Goal: Task Accomplishment & Management: Complete application form

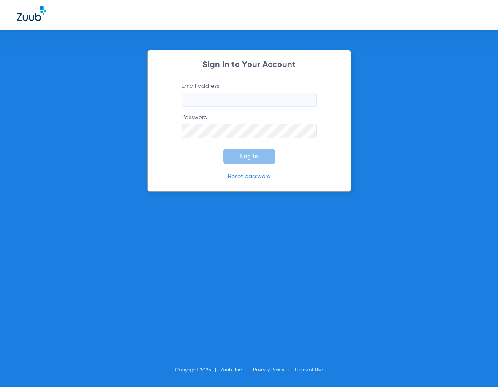
type input "[EMAIL_ADDRESS][DOMAIN_NAME]"
click at [240, 153] on button "Log In" at bounding box center [250, 156] width 52 height 15
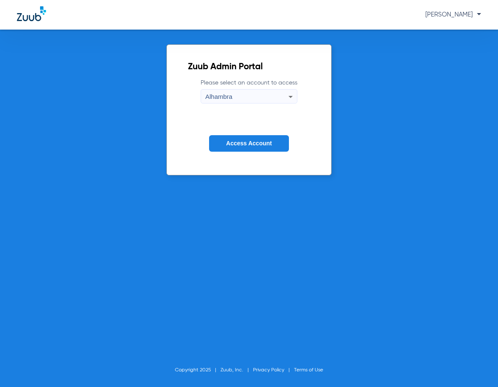
click at [255, 142] on span "Access Account" at bounding box center [249, 143] width 46 height 7
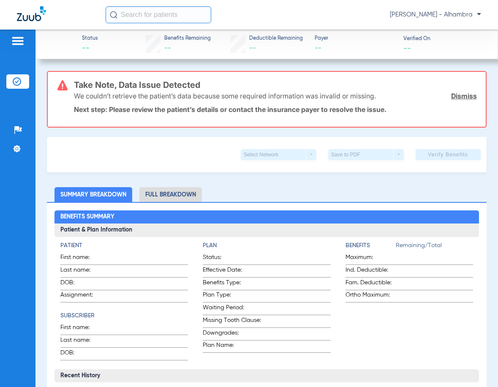
click at [18, 38] on img at bounding box center [18, 41] width 14 height 10
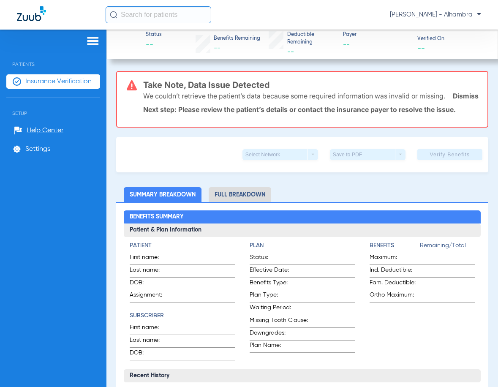
click at [52, 85] on li "Insurance Verification" at bounding box center [53, 81] width 94 height 14
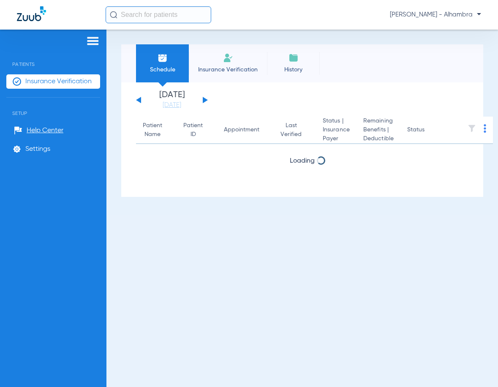
click at [244, 67] on span "Insurance Verification" at bounding box center [227, 69] width 65 height 8
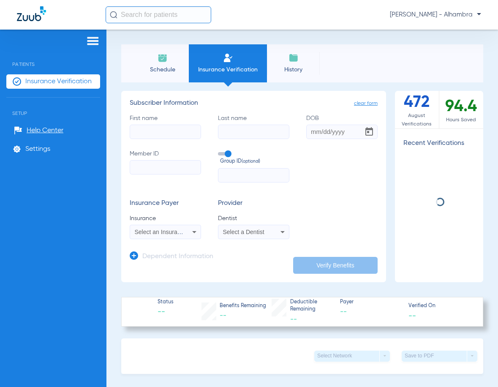
click at [169, 134] on input "First name" at bounding box center [165, 132] width 71 height 14
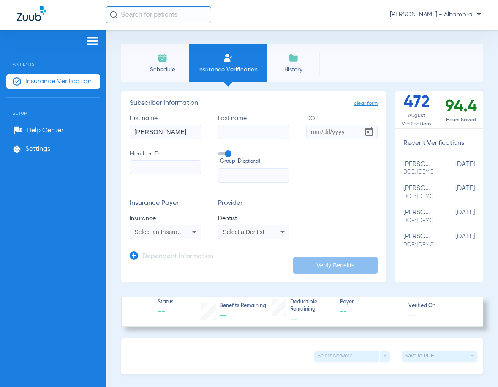
click at [295, 140] on div "First name [PERSON_NAME] Last name DOB Member ID Group ID (optional)" at bounding box center [254, 148] width 248 height 68
drag, startPoint x: 166, startPoint y: 132, endPoint x: 130, endPoint y: 133, distance: 36.8
click at [130, 133] on input "[PERSON_NAME]" at bounding box center [165, 132] width 71 height 14
type input "[PERSON_NAME]"
click at [255, 131] on input "Last name" at bounding box center [253, 132] width 71 height 14
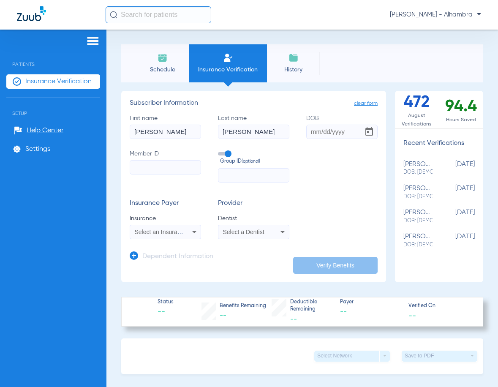
type input "[PERSON_NAME]"
click at [313, 133] on input "DOB" at bounding box center [341, 132] width 71 height 14
type input "0"
click at [267, 363] on div "Select Network arrow_drop_down Save to PDF arrow_drop_down" at bounding box center [302, 355] width 362 height 35
click at [320, 133] on input "DOB Required" at bounding box center [341, 132] width 71 height 14
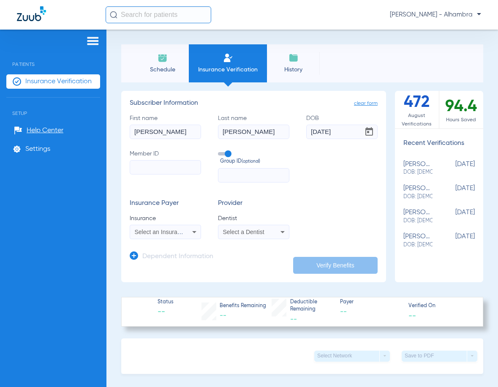
type input "[DATE]"
click at [146, 170] on input "Member ID" at bounding box center [165, 167] width 71 height 14
type input "939330337"
click at [239, 366] on div "Select Network arrow_drop_down Save to PDF arrow_drop_down" at bounding box center [302, 355] width 362 height 35
